Goal: Task Accomplishment & Management: Manage account settings

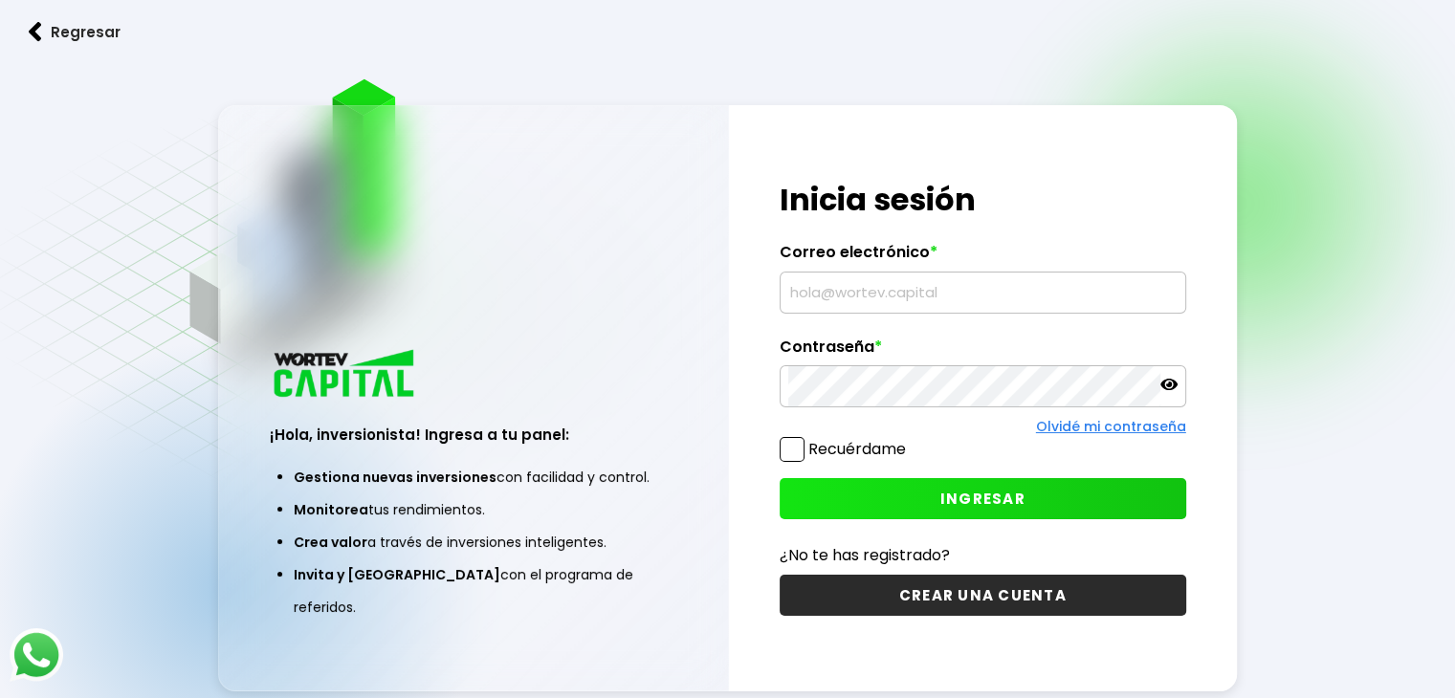
click at [841, 280] on input "text" at bounding box center [982, 293] width 389 height 40
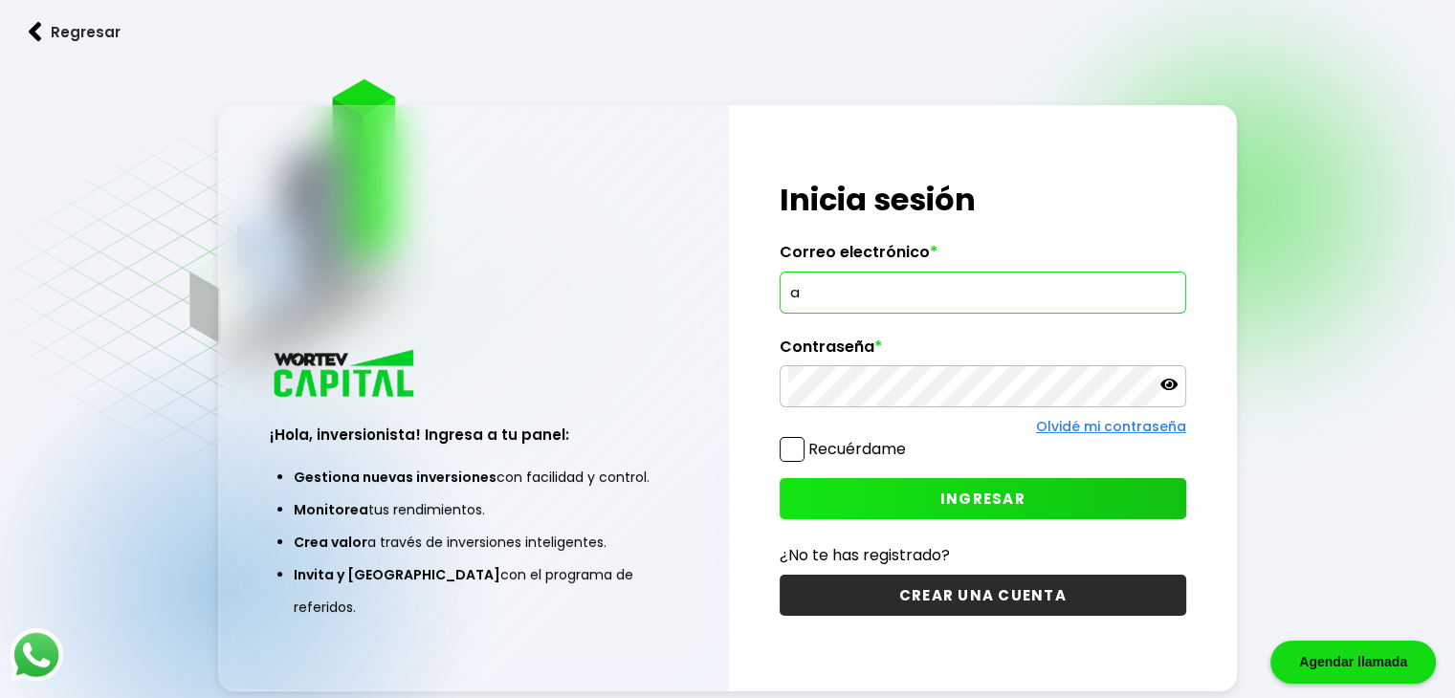
click at [866, 294] on input "a" at bounding box center [982, 293] width 389 height 40
type input "[EMAIL_ADDRESS][DOMAIN_NAME]"
click at [987, 489] on span "INGRESAR" at bounding box center [982, 499] width 85 height 20
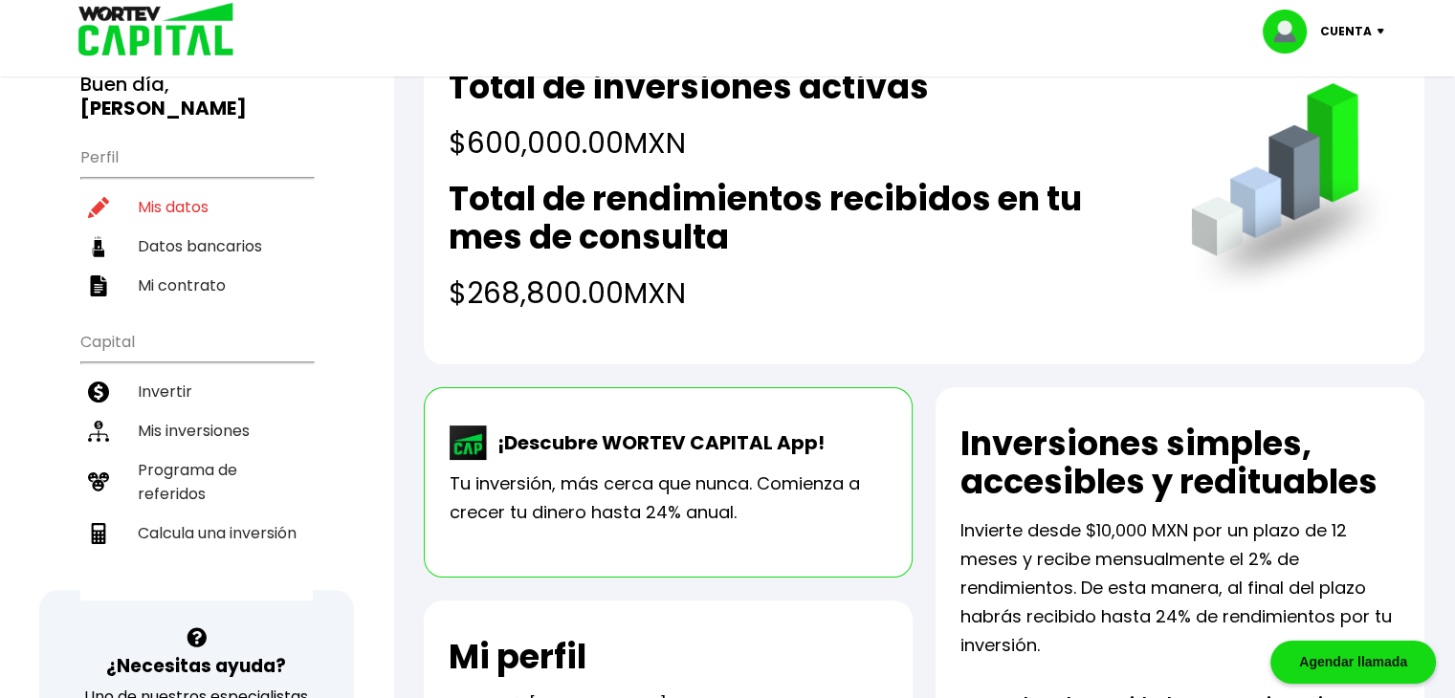
scroll to position [146, 0]
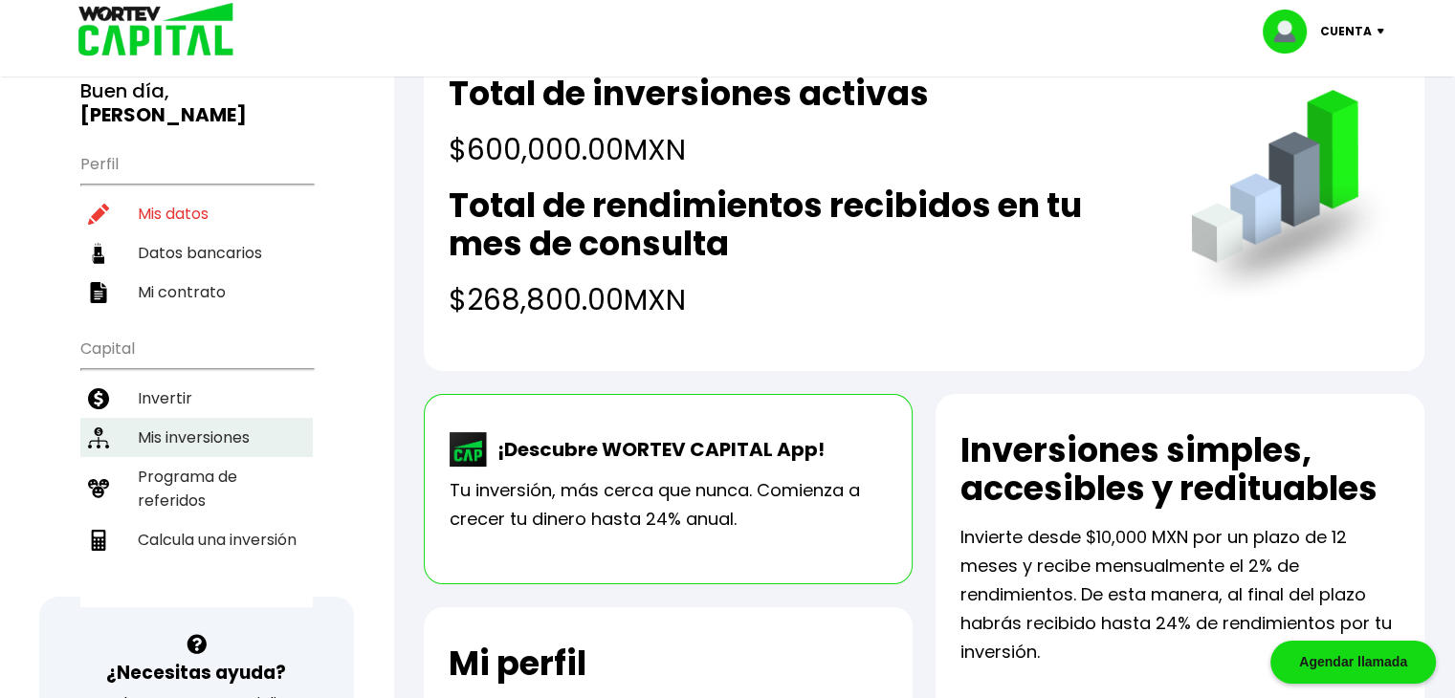
click at [180, 418] on li "Mis inversiones" at bounding box center [196, 437] width 232 height 39
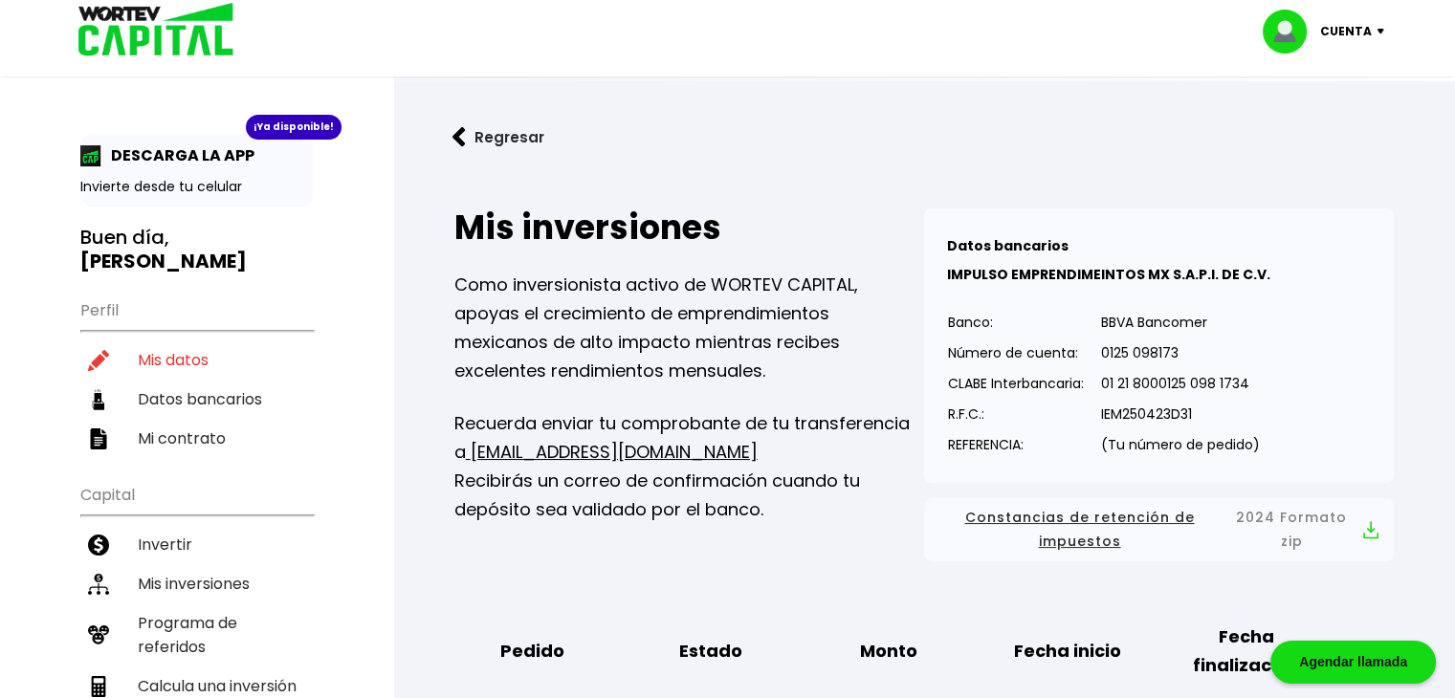
click at [1380, 30] on img at bounding box center [1385, 32] width 26 height 6
click at [1318, 122] on li "Cerrar sesión" at bounding box center [1325, 127] width 153 height 39
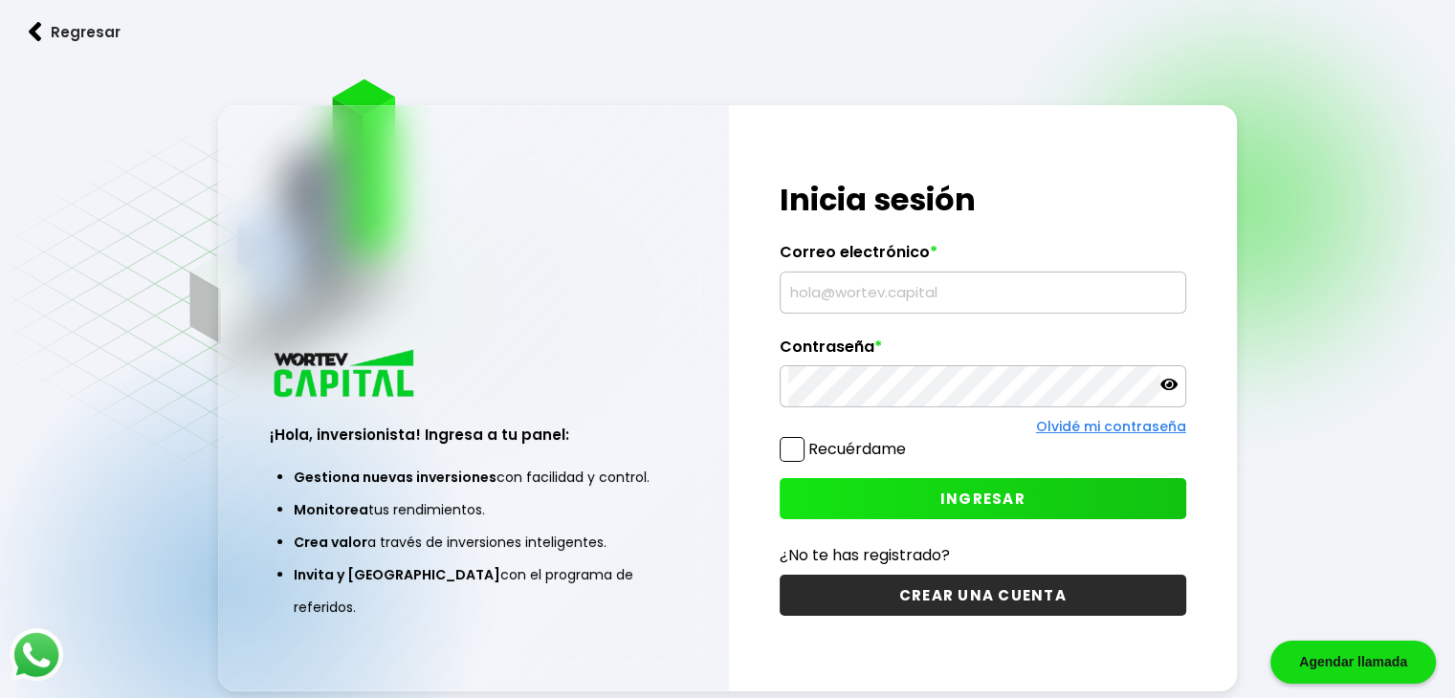
click at [895, 305] on input "text" at bounding box center [982, 293] width 389 height 40
type input "[EMAIL_ADDRESS][DOMAIN_NAME]"
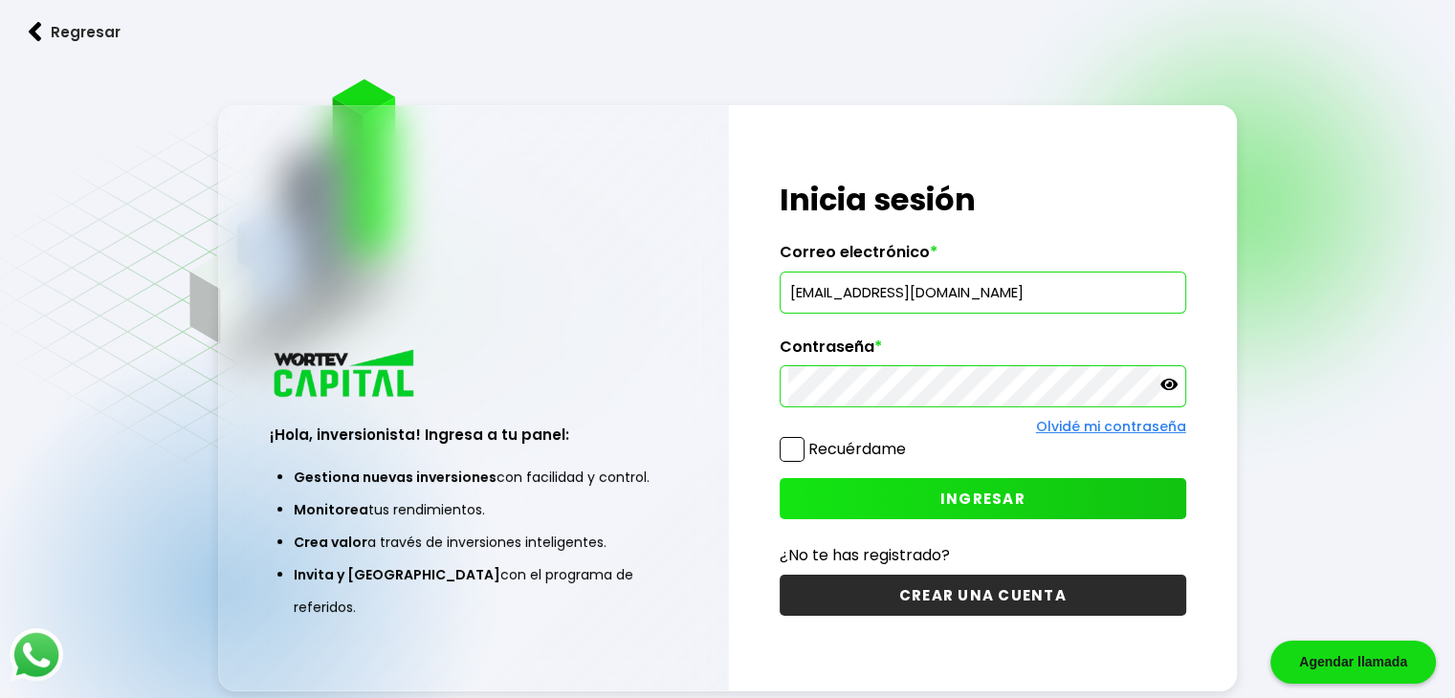
click at [1032, 499] on button "INGRESAR" at bounding box center [983, 498] width 407 height 41
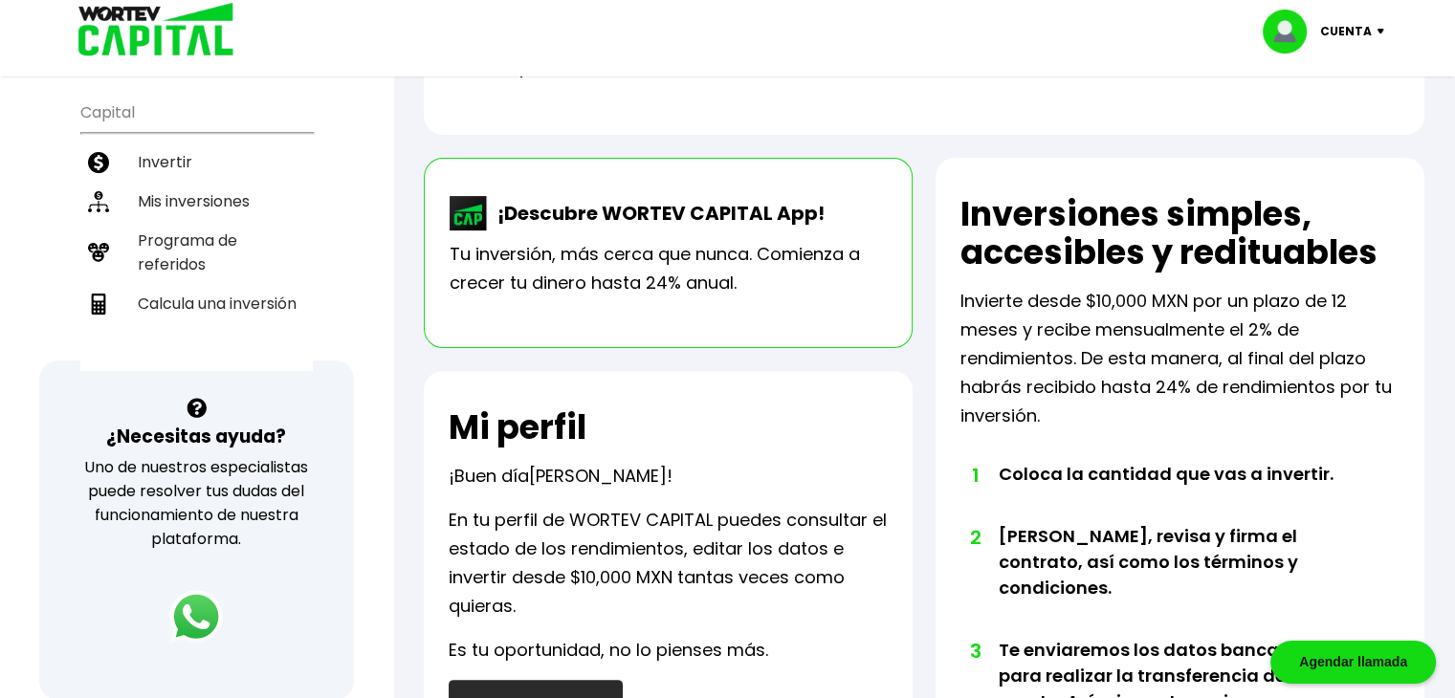
scroll to position [407, 0]
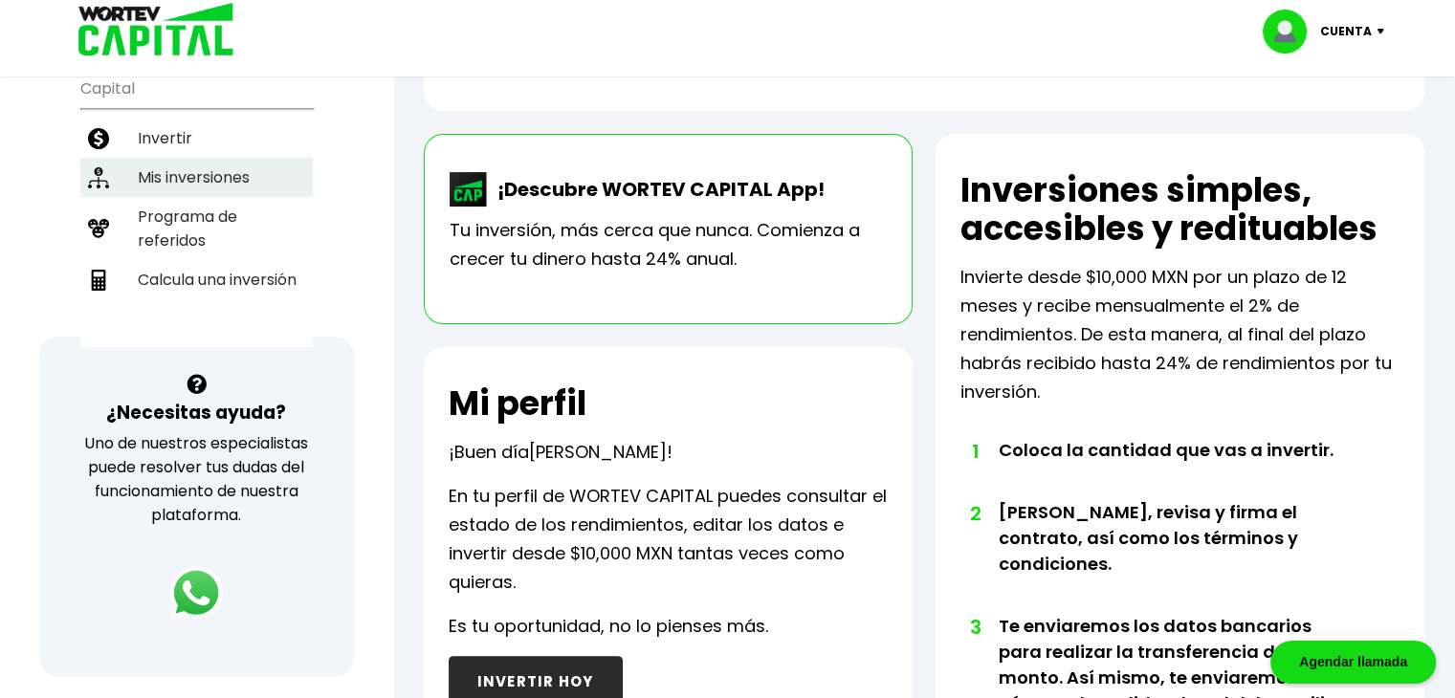
click at [172, 158] on li "Mis inversiones" at bounding box center [196, 177] width 232 height 39
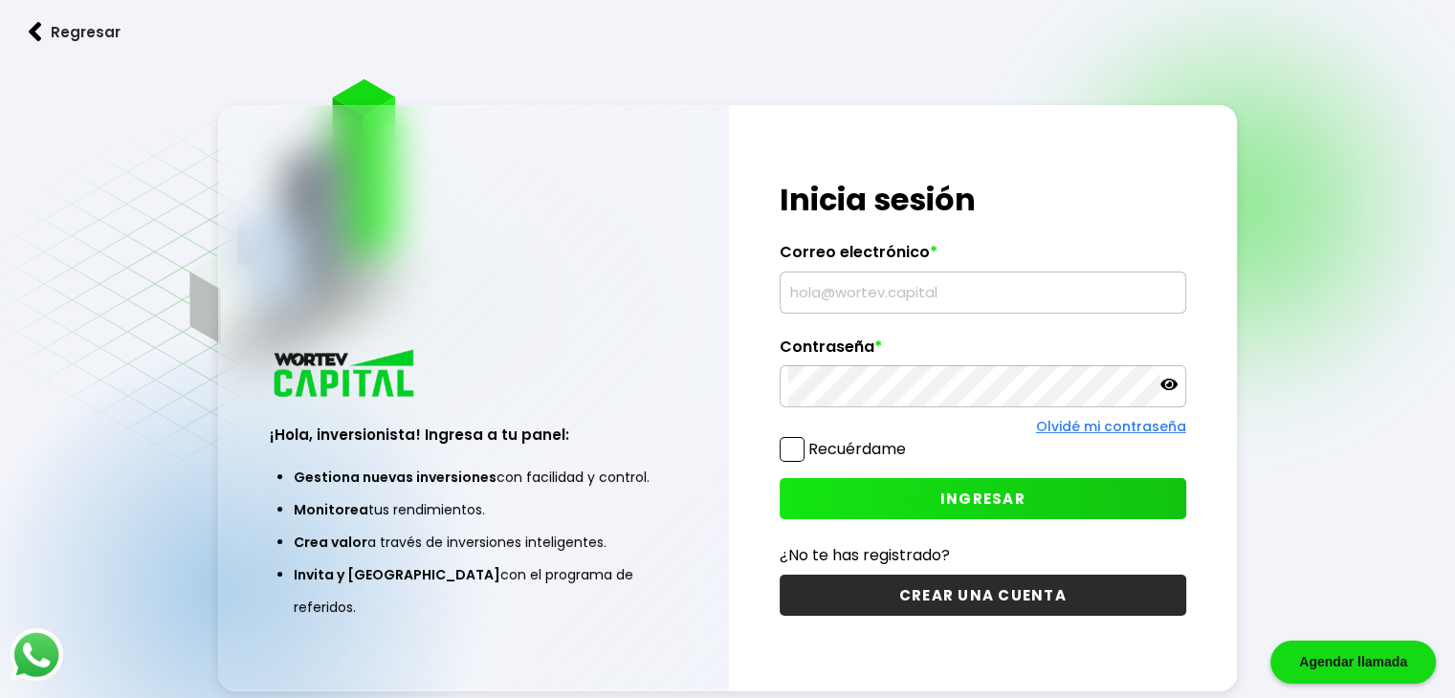
click at [843, 297] on input "text" at bounding box center [982, 293] width 389 height 40
